Goal: Task Accomplishment & Management: Use online tool/utility

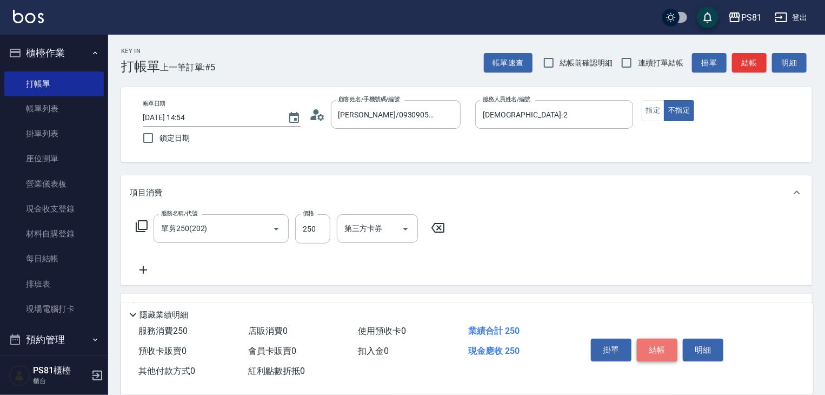
click at [655, 339] on button "結帳" at bounding box center [657, 350] width 41 height 23
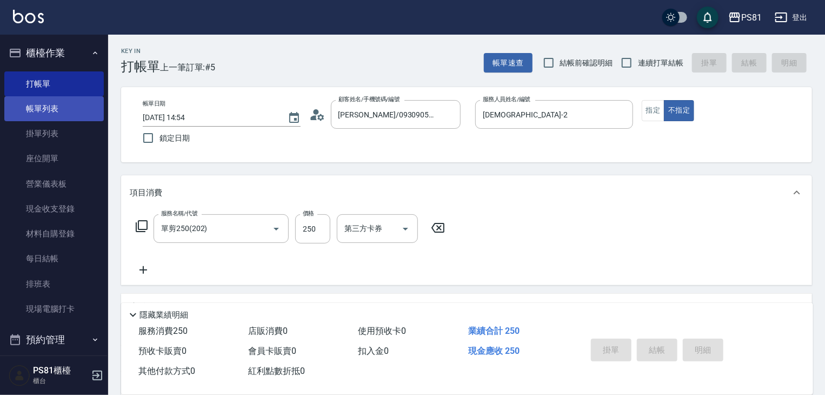
click at [77, 108] on link "帳單列表" at bounding box center [54, 108] width 100 height 25
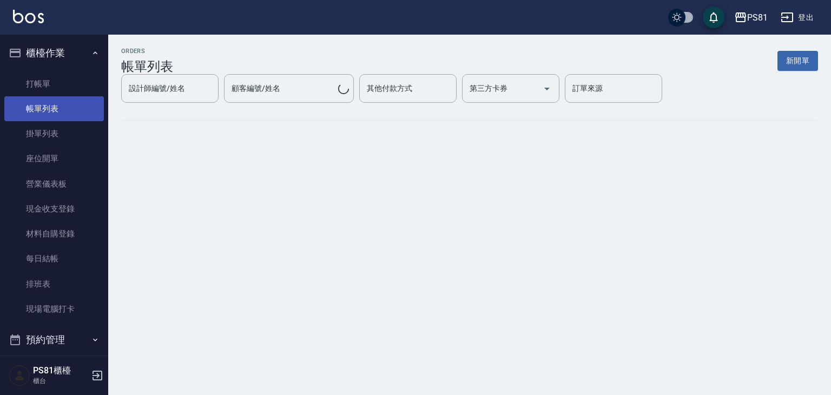
click at [78, 108] on link "帳單列表" at bounding box center [54, 108] width 100 height 25
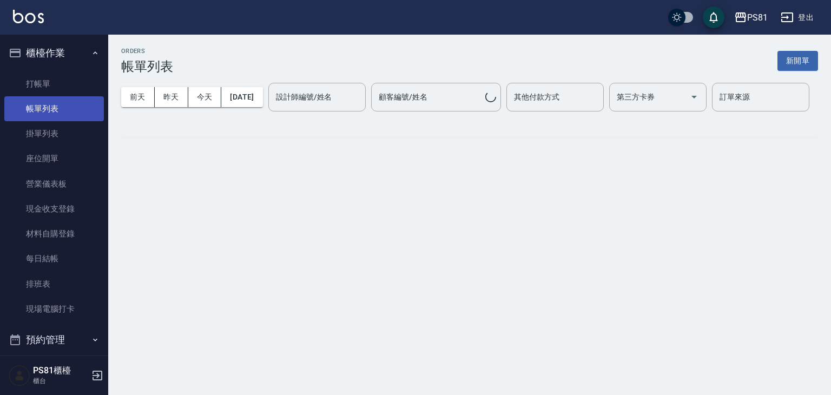
click at [78, 108] on link "帳單列表" at bounding box center [54, 108] width 100 height 25
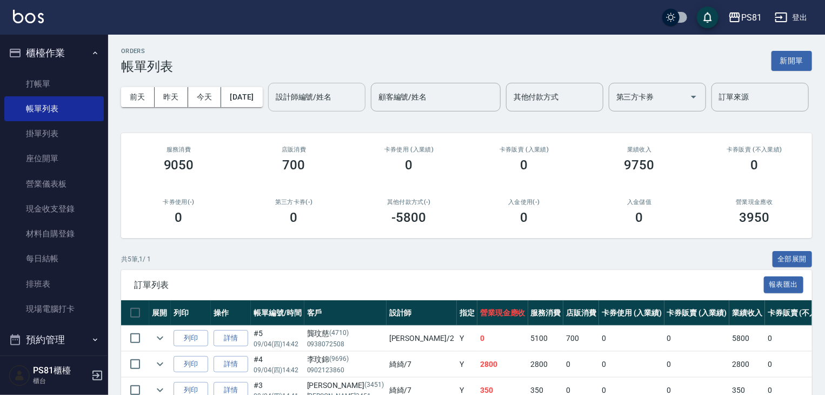
click at [268, 111] on div "設計師編號/姓名" at bounding box center [316, 97] width 97 height 29
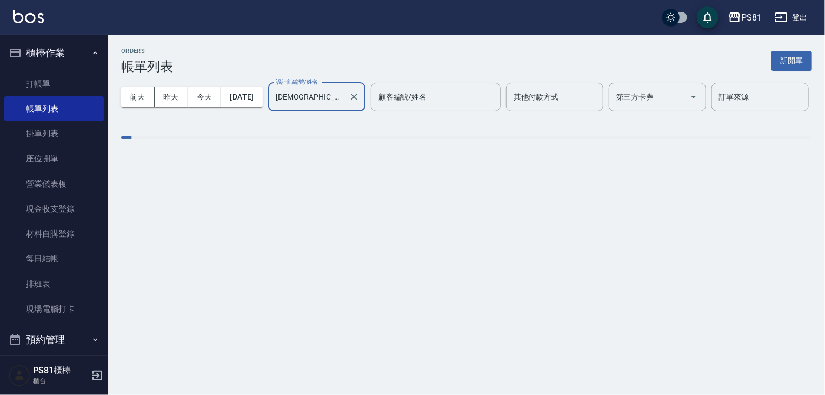
type input "[DEMOGRAPHIC_DATA]-2"
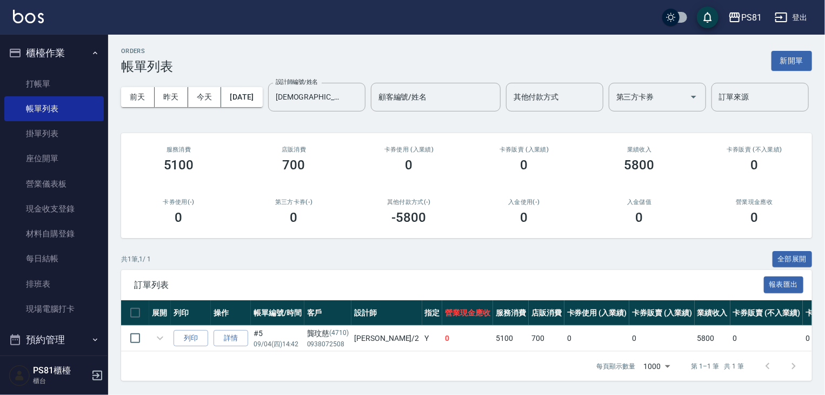
click at [188, 173] on h3 "5100" at bounding box center [179, 164] width 30 height 15
click at [339, 262] on div "共 1 筆, 1 / 1 全部展開 訂單列表 報表匯出 展開 列印 操作 帳單編號/時間 客戶 設計師 指定 營業現金應收 服務消費 店販消費 卡券使用 (入…" at bounding box center [466, 316] width 691 height 130
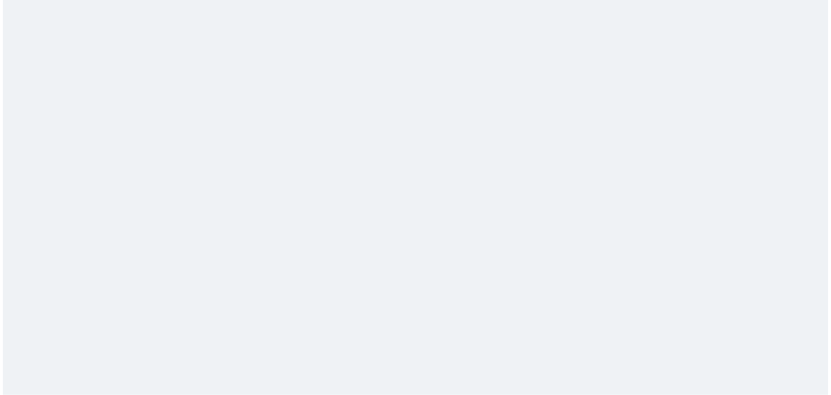
scroll to position [0, 0]
